Goal: Check status: Check status

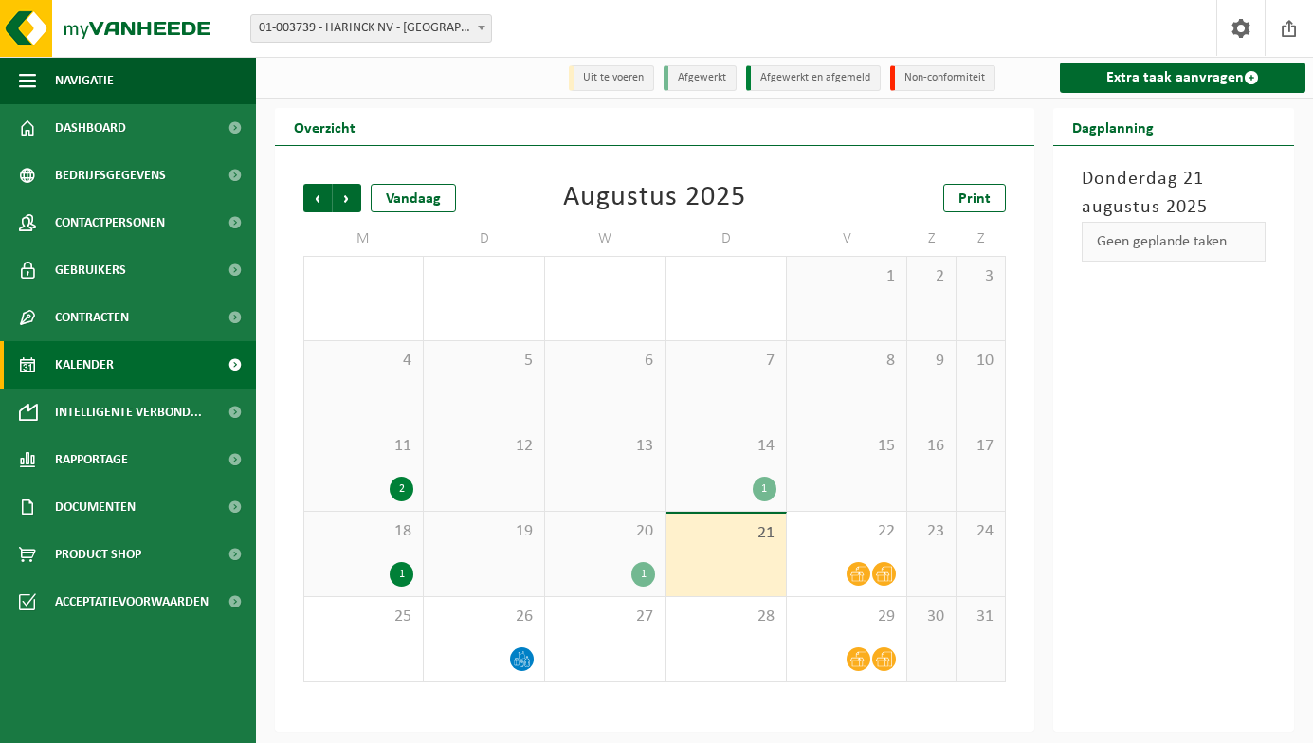
click at [640, 573] on div "1" at bounding box center [643, 574] width 24 height 25
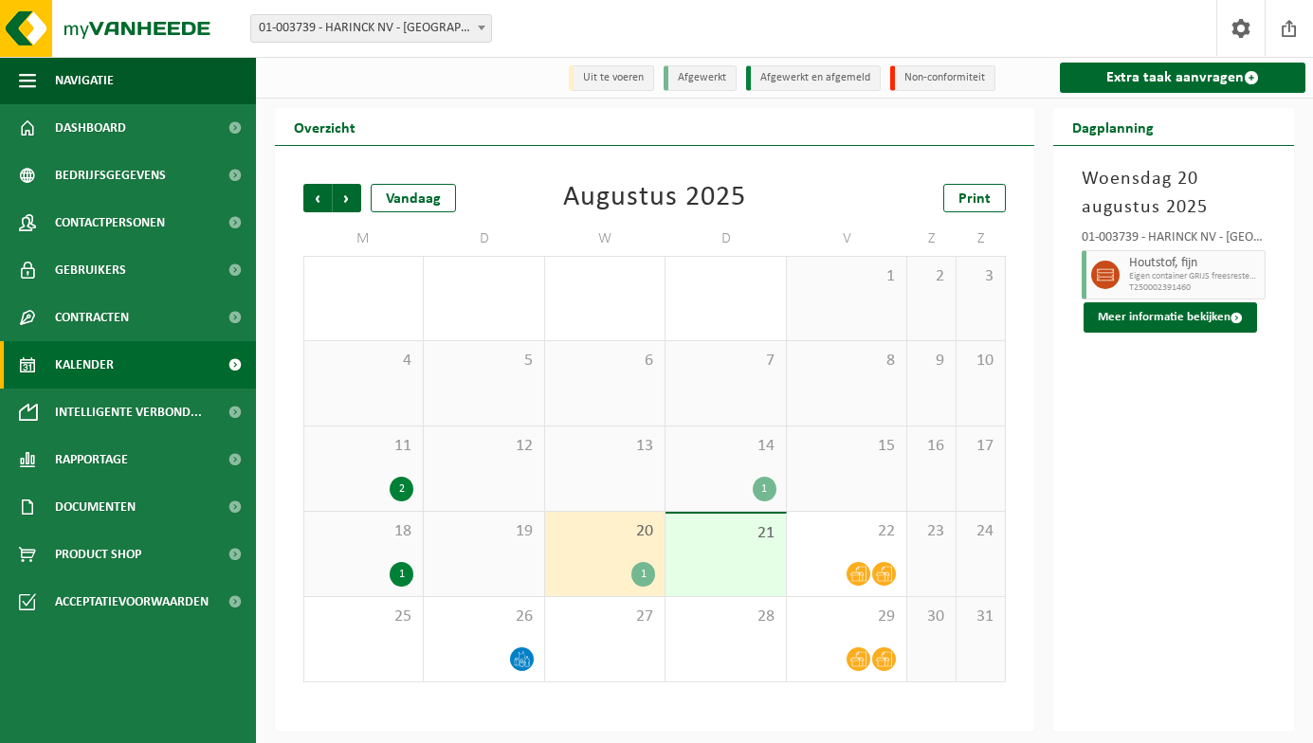
click at [769, 483] on div "1" at bounding box center [765, 489] width 24 height 25
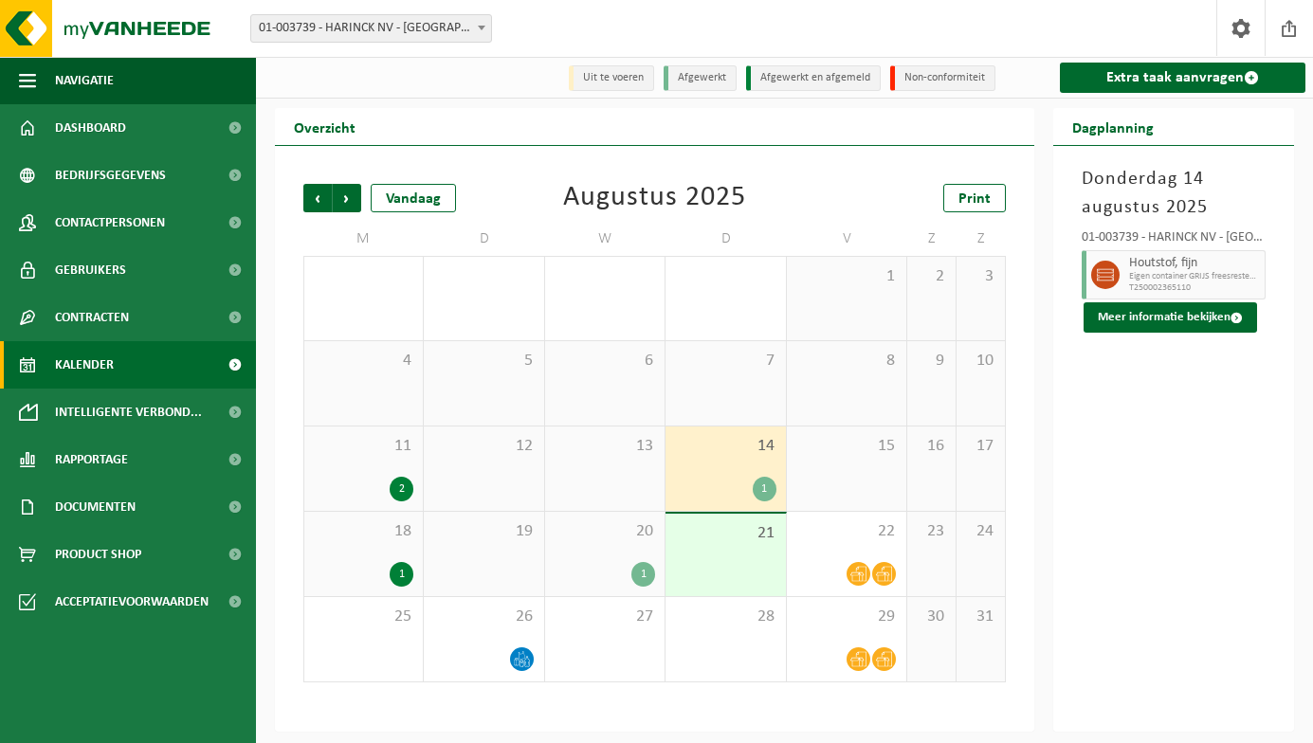
click at [769, 483] on div "1" at bounding box center [765, 489] width 24 height 25
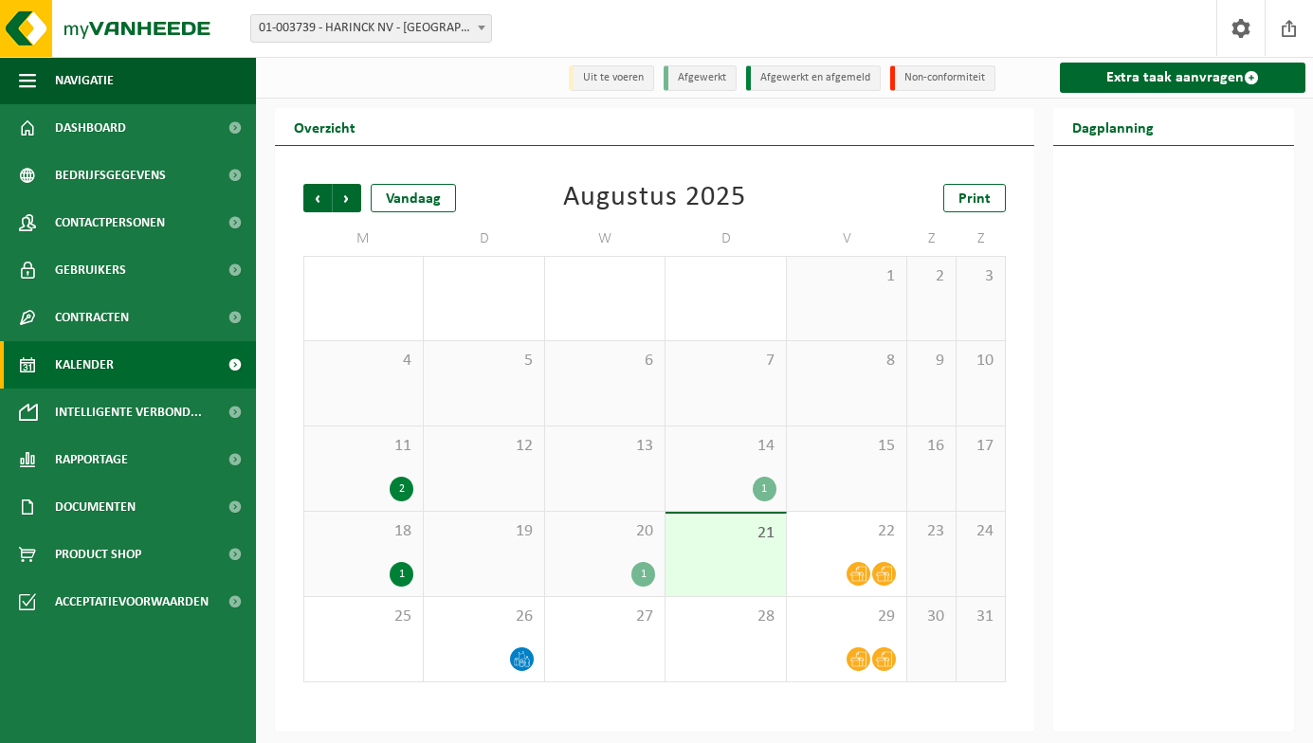
click at [769, 483] on div "1" at bounding box center [765, 489] width 24 height 25
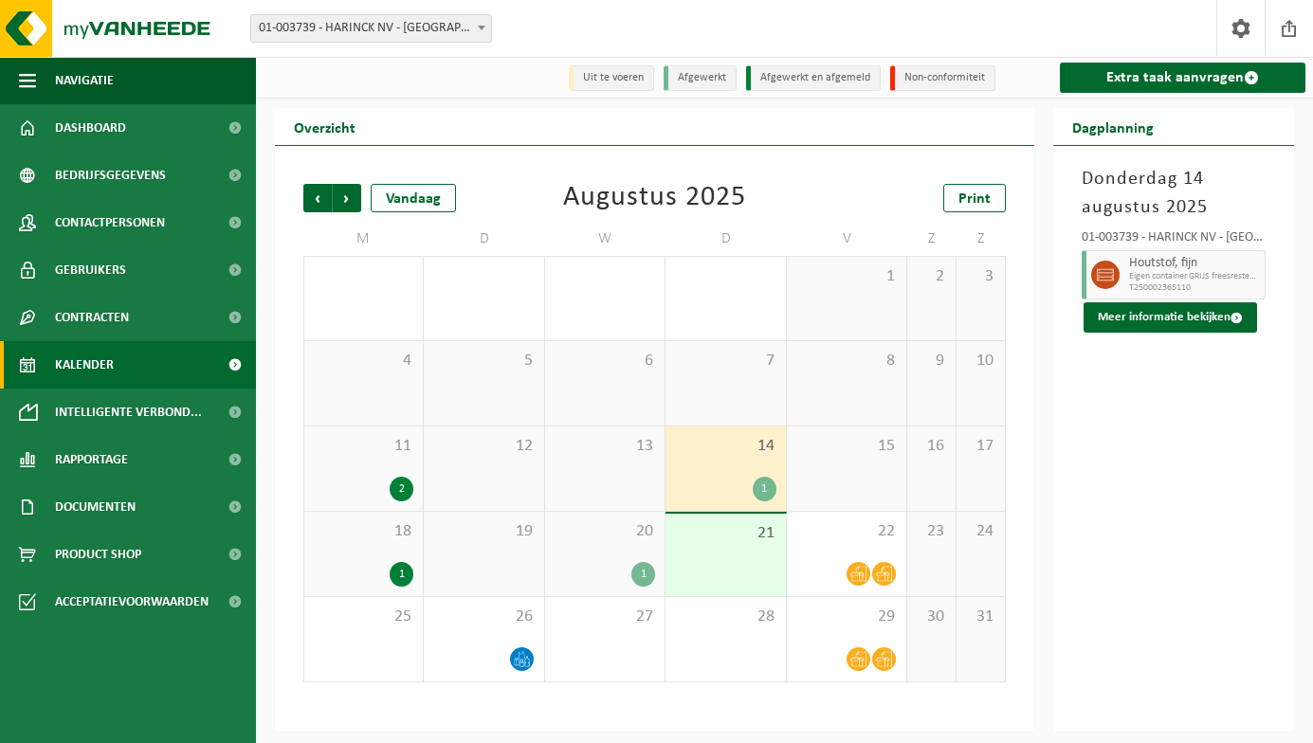
click at [402, 573] on div "1" at bounding box center [402, 574] width 24 height 25
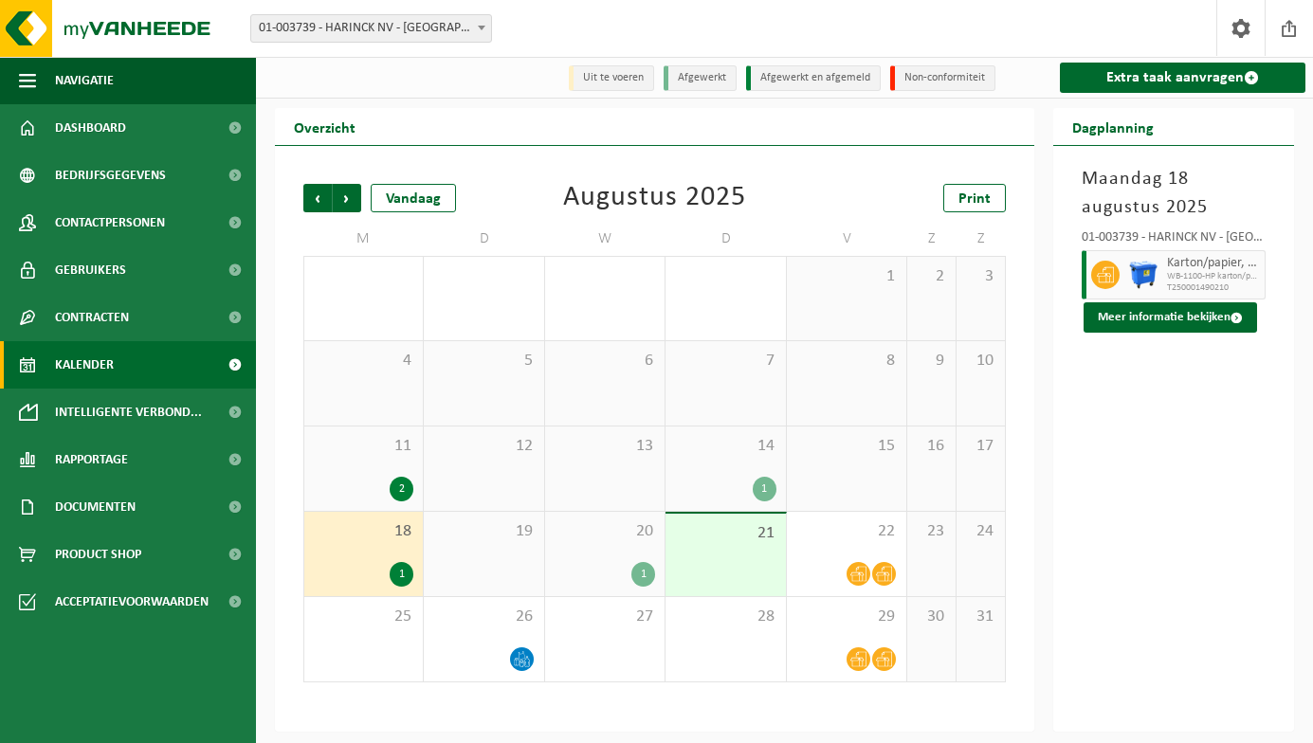
click at [400, 492] on div "2" at bounding box center [402, 489] width 24 height 25
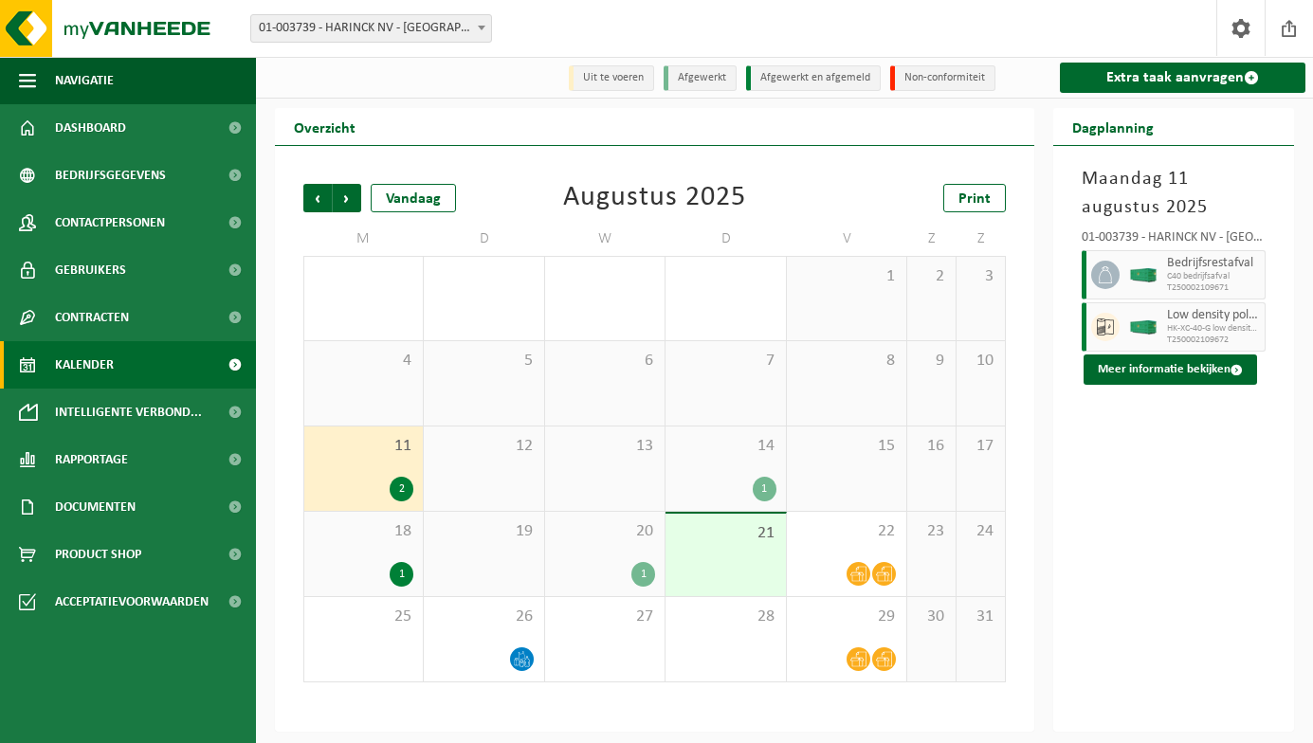
click at [410, 576] on div "1" at bounding box center [402, 574] width 24 height 25
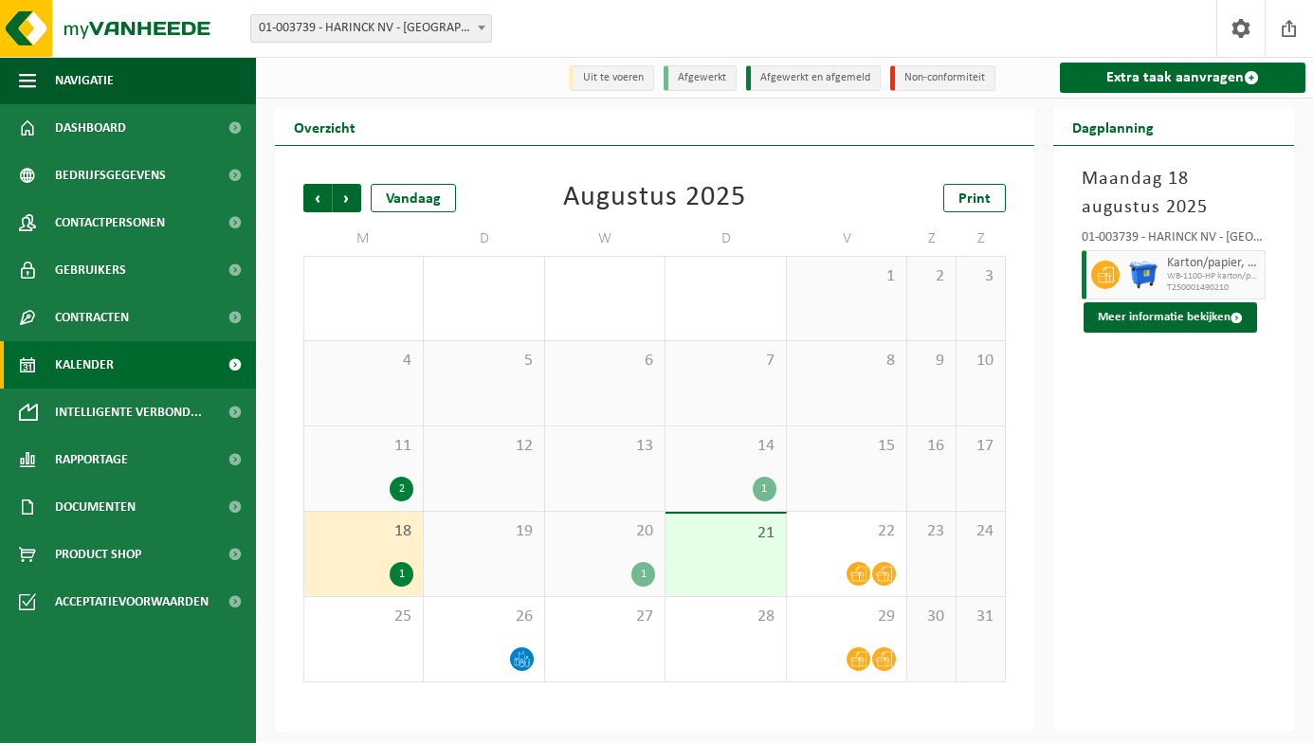
click at [649, 581] on div "1" at bounding box center [643, 574] width 24 height 25
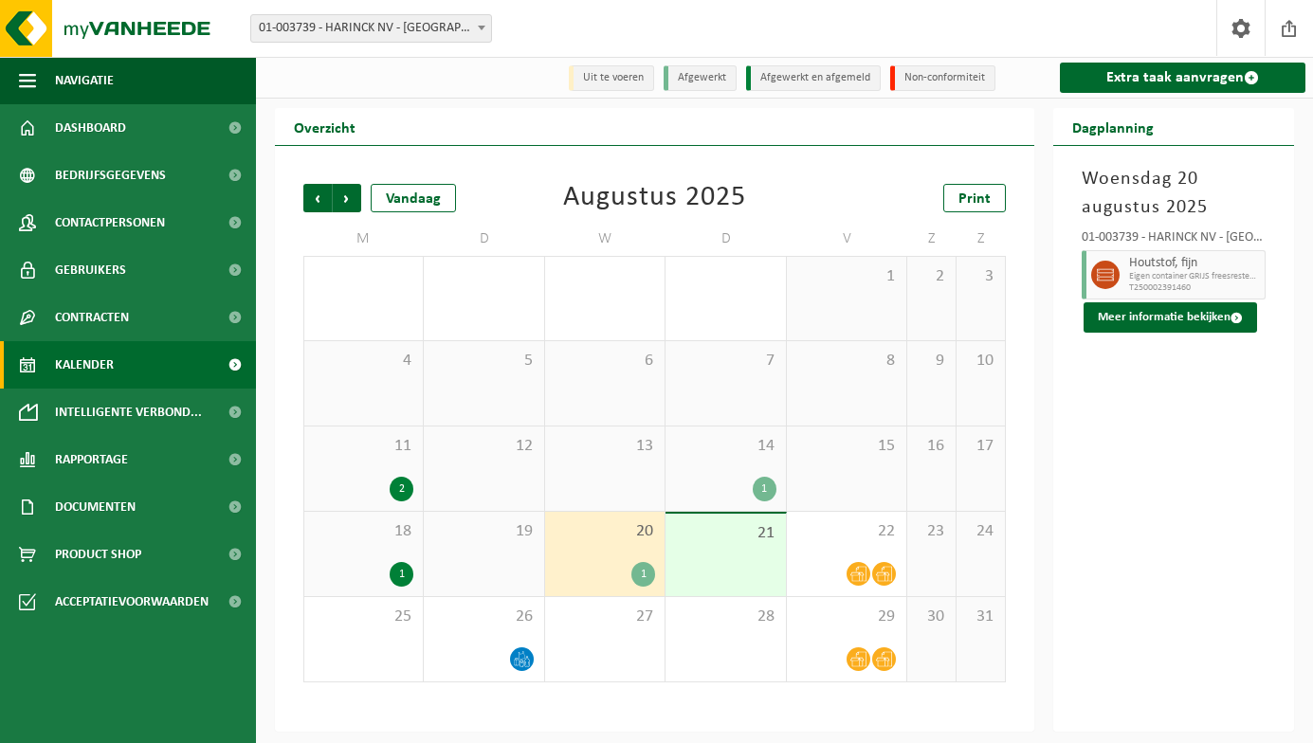
click at [404, 489] on div "2" at bounding box center [402, 489] width 24 height 25
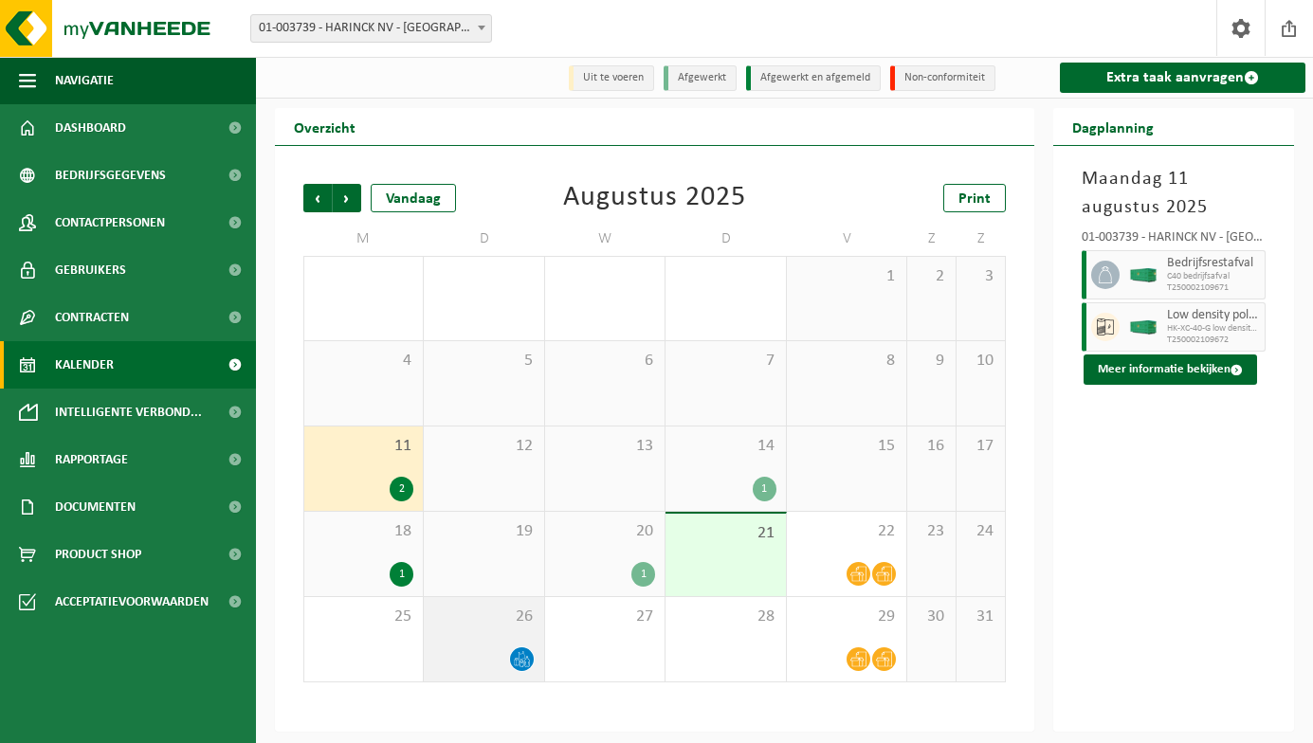
click at [516, 653] on icon at bounding box center [522, 659] width 16 height 16
